Goal: Information Seeking & Learning: Learn about a topic

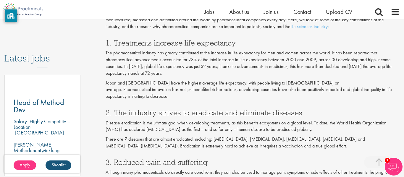
scroll to position [281, 0]
click at [331, 52] on p "The pharmaceutical industry has greatly contributed to the increase in life exp…" at bounding box center [253, 62] width 294 height 27
click at [332, 53] on p "The pharmaceutical industry has greatly contributed to the increase in life exp…" at bounding box center [253, 62] width 294 height 27
click at [331, 53] on p "The pharmaceutical industry has greatly contributed to the increase in life exp…" at bounding box center [253, 62] width 294 height 27
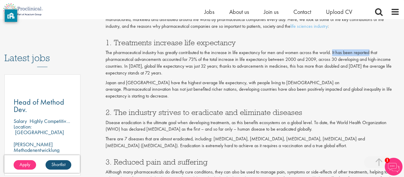
drag, startPoint x: 331, startPoint y: 53, endPoint x: 374, endPoint y: 51, distance: 42.9
click at [374, 51] on p "The pharmaceutical industry has greatly contributed to the increase in life exp…" at bounding box center [253, 62] width 294 height 27
click at [362, 41] on h3 "1. Treatments increase life expectancy" at bounding box center [253, 43] width 294 height 8
click at [332, 54] on p "The pharmaceutical industry has greatly contributed to the increase in life exp…" at bounding box center [253, 62] width 294 height 27
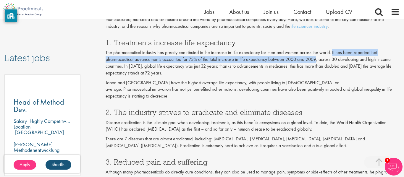
drag, startPoint x: 332, startPoint y: 54, endPoint x: 308, endPoint y: 62, distance: 24.4
click at [308, 62] on p "The pharmaceutical industry has greatly contributed to the increase in life exp…" at bounding box center [253, 62] width 294 height 27
copy p "It has been reported that pharmaceutical advancements accounted for 73% of the …"
click at [210, 77] on div "1. Treatments increase life expectancy The pharmaceutical industry has greatly …" at bounding box center [253, 68] width 294 height 70
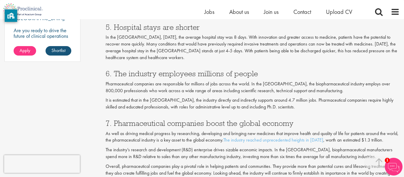
scroll to position [502, 0]
drag, startPoint x: 106, startPoint y: 93, endPoint x: 182, endPoint y: 93, distance: 76.0
click at [182, 97] on p "It is estimated that in the [GEOGRAPHIC_DATA], the industry directly and indire…" at bounding box center [253, 104] width 294 height 14
click at [203, 97] on p "It is estimated that in the [GEOGRAPHIC_DATA], the industry directly and indire…" at bounding box center [253, 104] width 294 height 14
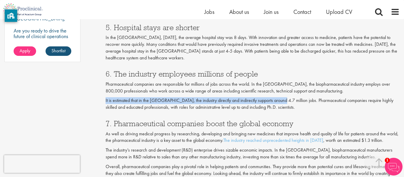
drag, startPoint x: 276, startPoint y: 95, endPoint x: 98, endPoint y: 92, distance: 178.0
copy p "It is estimated that in the [GEOGRAPHIC_DATA], the industry directly and indire…"
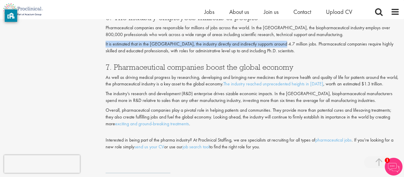
scroll to position [560, 0]
